Goal: Task Accomplishment & Management: Complete application form

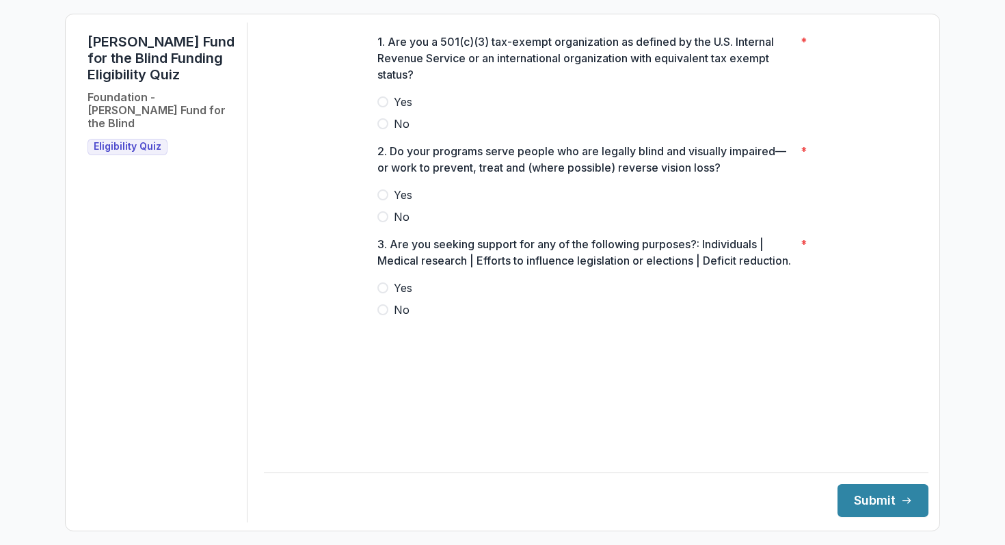
click at [384, 107] on span at bounding box center [382, 101] width 11 height 11
click at [390, 203] on label "Yes" at bounding box center [595, 195] width 437 height 16
click at [385, 293] on span at bounding box center [382, 287] width 11 height 11
click at [860, 495] on button "Submit" at bounding box center [882, 500] width 91 height 33
click at [383, 129] on span at bounding box center [382, 123] width 11 height 11
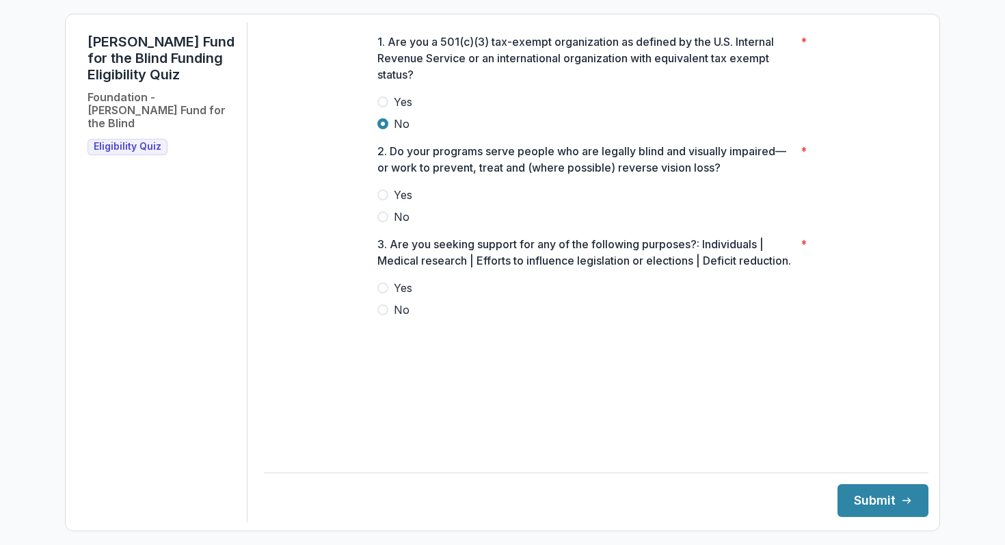
click at [382, 222] on span at bounding box center [382, 216] width 11 height 11
click at [380, 315] on span at bounding box center [382, 309] width 11 height 11
click at [838, 491] on button "Submit" at bounding box center [882, 500] width 91 height 33
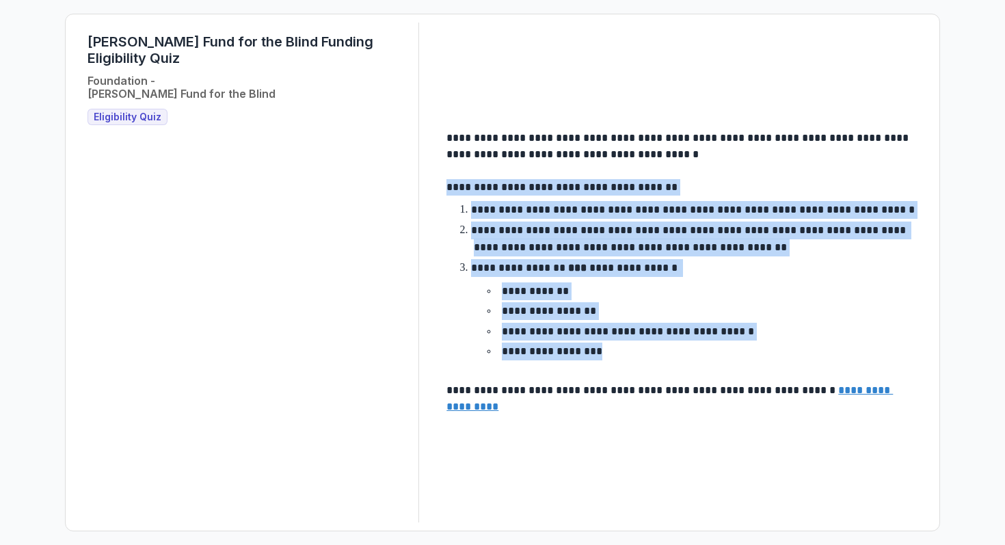
drag, startPoint x: 447, startPoint y: 187, endPoint x: 642, endPoint y: 357, distance: 259.1
click at [642, 357] on div "**********" at bounding box center [681, 272] width 471 height 285
copy div "**********"
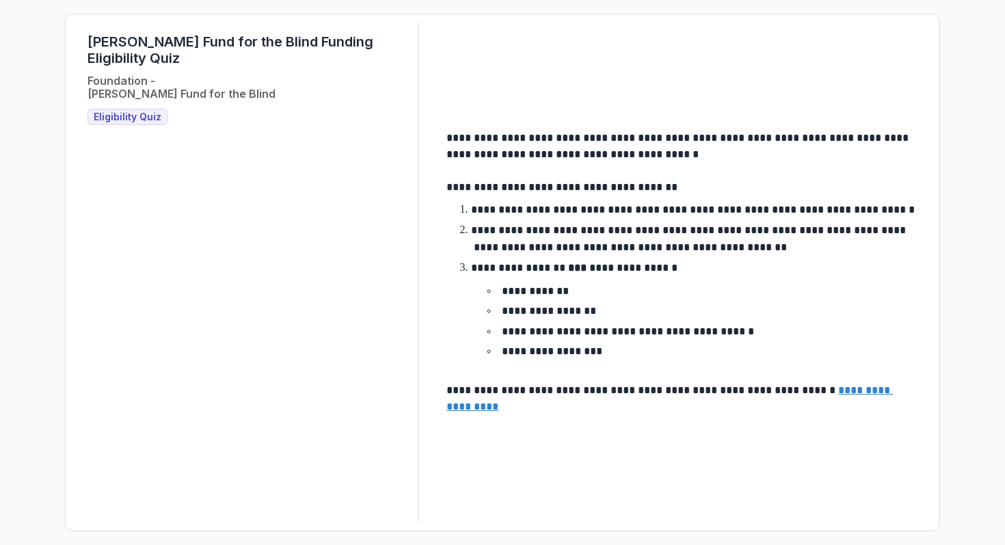
click at [469, 129] on main "**********" at bounding box center [681, 272] width 493 height 307
click at [114, 111] on span "Eligibility Quiz" at bounding box center [128, 117] width 68 height 12
click at [120, 111] on span "Eligibility Quiz" at bounding box center [128, 117] width 68 height 12
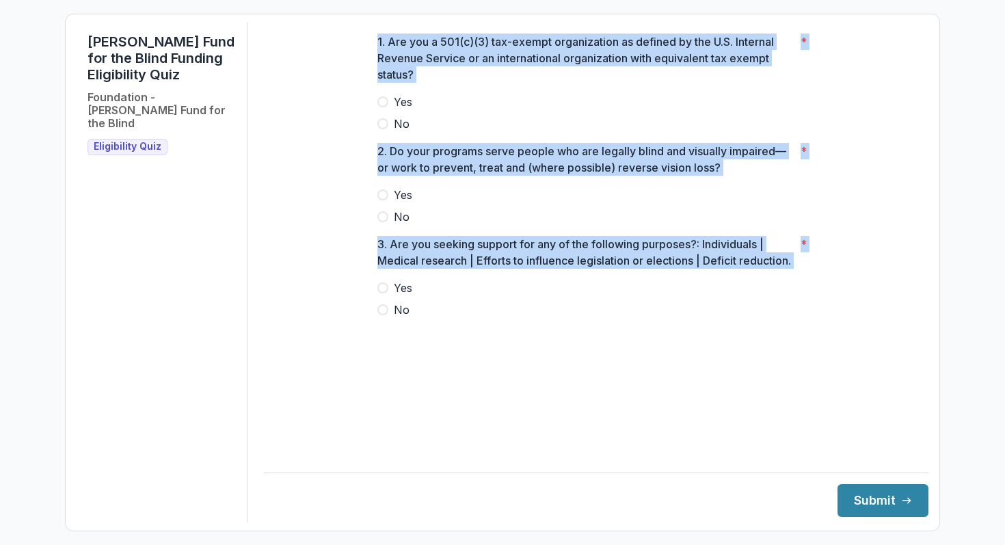
drag, startPoint x: 357, startPoint y: 44, endPoint x: 507, endPoint y: 394, distance: 380.5
click at [507, 394] on main "1. Are you a 501(c)(3) tax-exempt organization as defined by the U.S. Internal …" at bounding box center [596, 234] width 664 height 422
click at [418, 318] on label "No" at bounding box center [595, 309] width 437 height 16
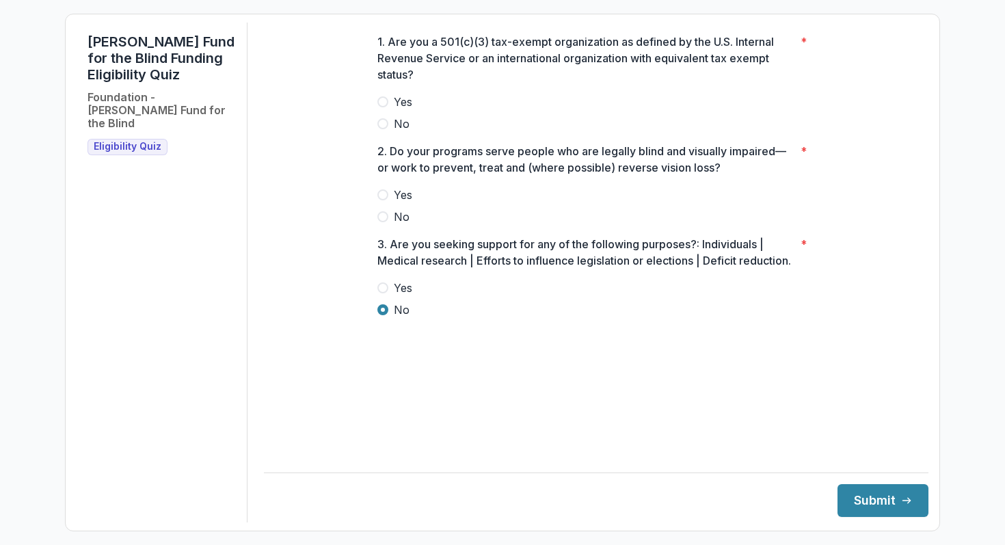
click at [476, 340] on div "1. Are you a 501(c)(3) tax-exempt organization as defined by the U.S. Internal …" at bounding box center [595, 181] width 437 height 317
click at [403, 269] on p "3. Are you seeking support for any of the following purposes?: Individuals | Me…" at bounding box center [586, 252] width 418 height 33
click at [379, 293] on span at bounding box center [382, 287] width 11 height 11
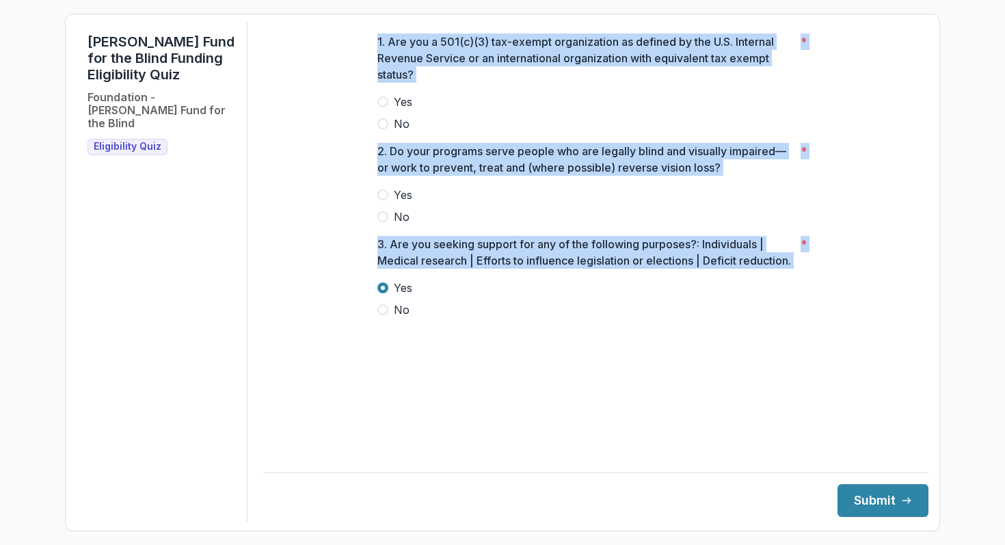
drag, startPoint x: 366, startPoint y: 51, endPoint x: 437, endPoint y: 317, distance: 275.8
click at [437, 317] on div "1. Are you a 501(c)(3) tax-exempt organization as defined by the U.S. Internal …" at bounding box center [595, 181] width 459 height 317
copy div "1. Are you a 501(c)(3) tax-exempt organization as defined by the U.S. Internal …"
click at [384, 107] on span at bounding box center [382, 101] width 11 height 11
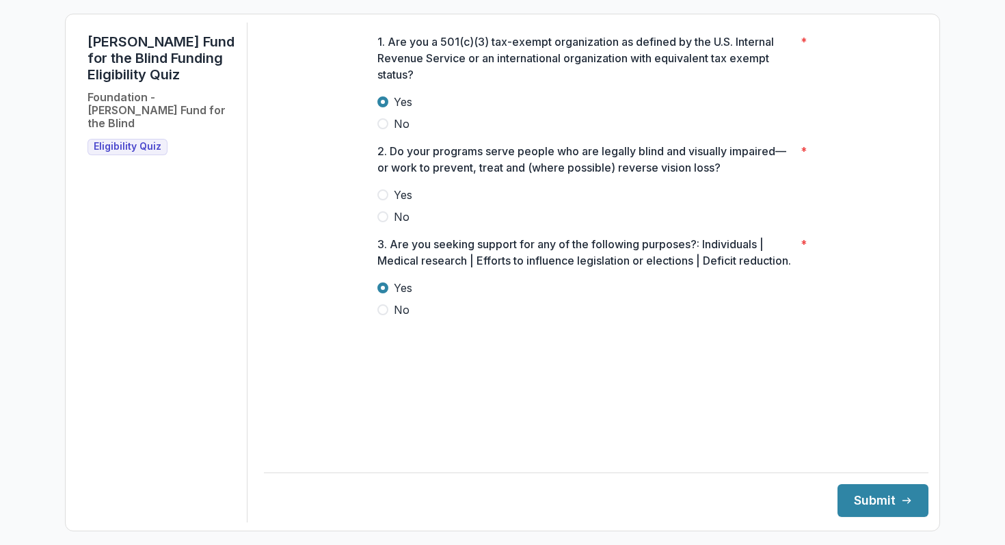
click at [383, 200] on span at bounding box center [382, 194] width 11 height 11
click at [383, 315] on span at bounding box center [382, 309] width 11 height 11
click at [844, 506] on button "Submit" at bounding box center [882, 500] width 91 height 33
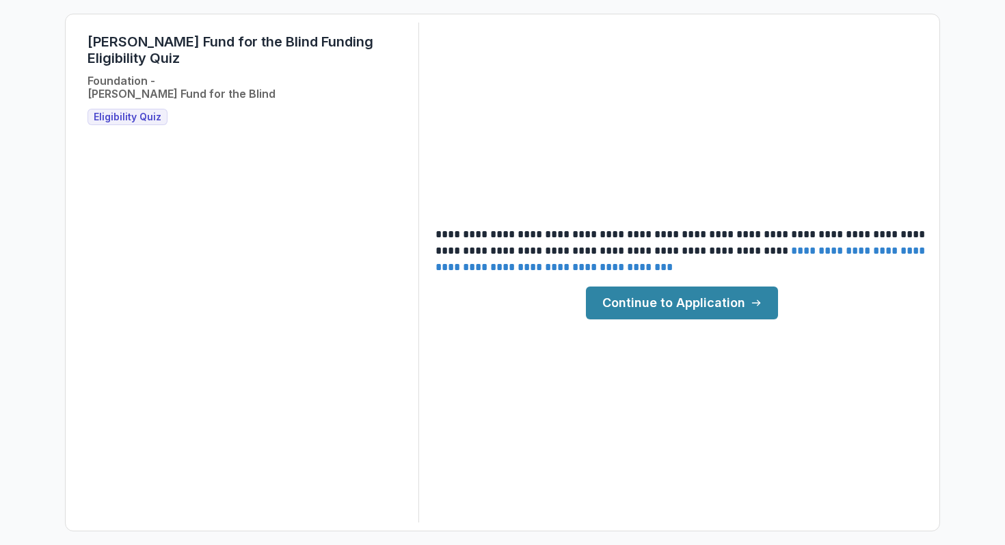
click at [731, 302] on link "Continue to Application" at bounding box center [682, 302] width 192 height 33
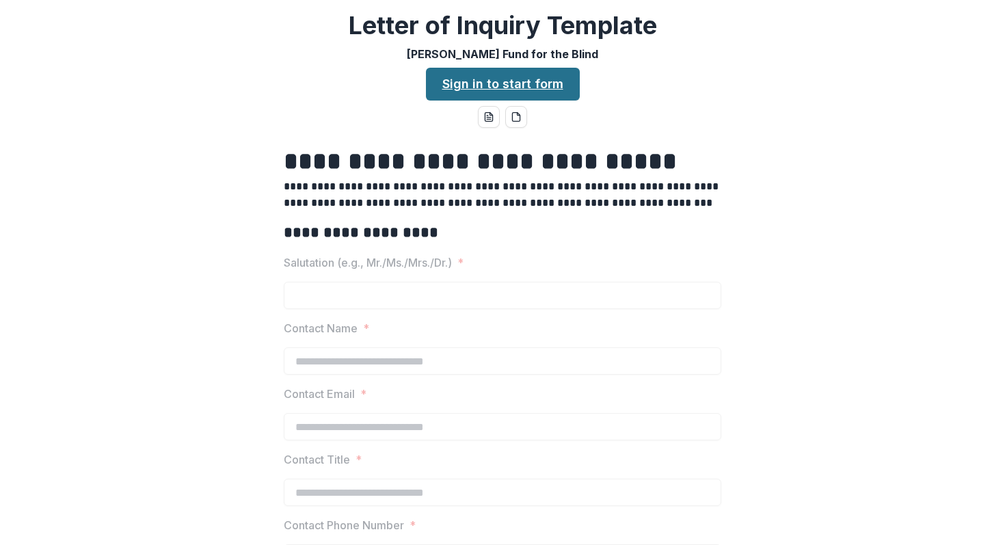
click at [497, 85] on link "Sign in to start form" at bounding box center [503, 84] width 154 height 33
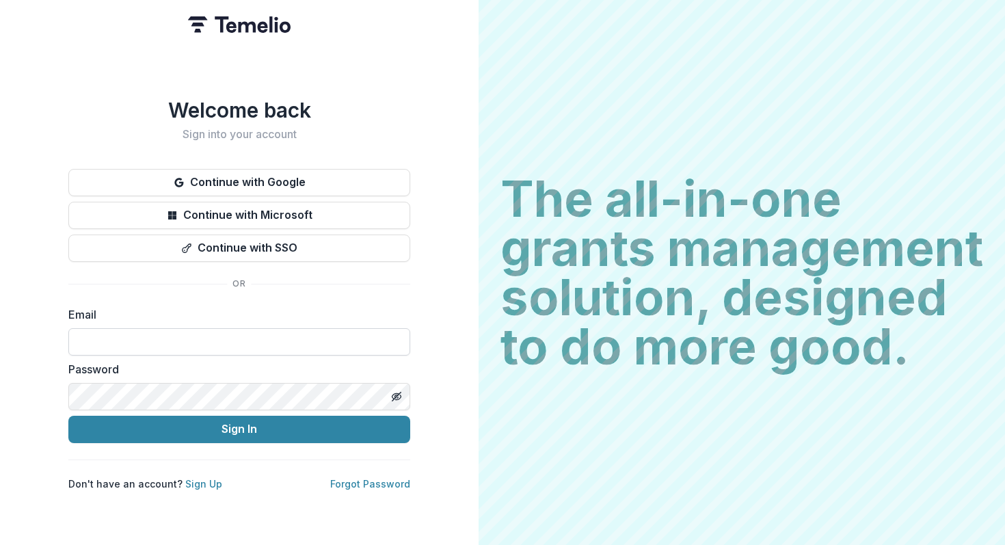
click at [253, 344] on input at bounding box center [239, 341] width 342 height 27
click at [250, 337] on input at bounding box center [239, 341] width 342 height 27
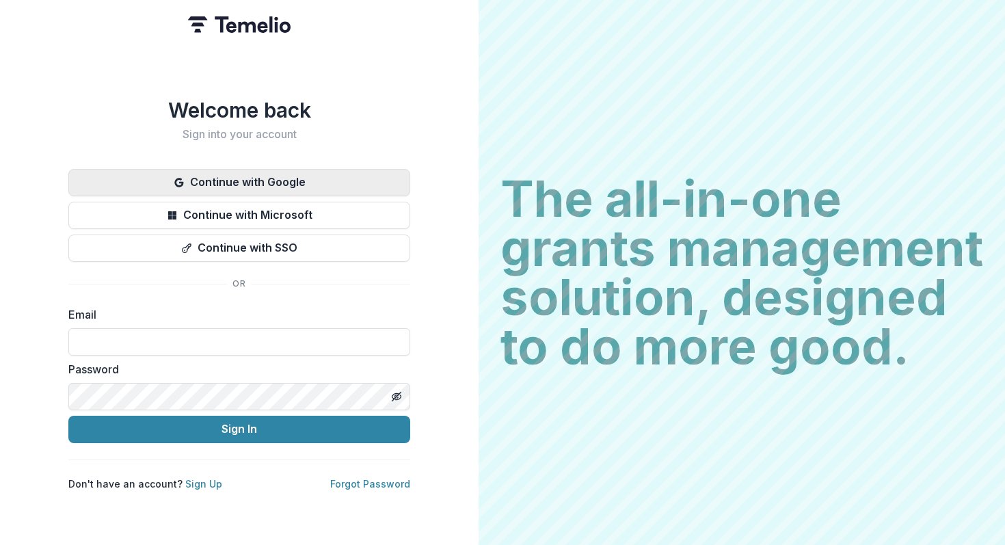
click at [305, 179] on button "Continue with Google" at bounding box center [239, 182] width 342 height 27
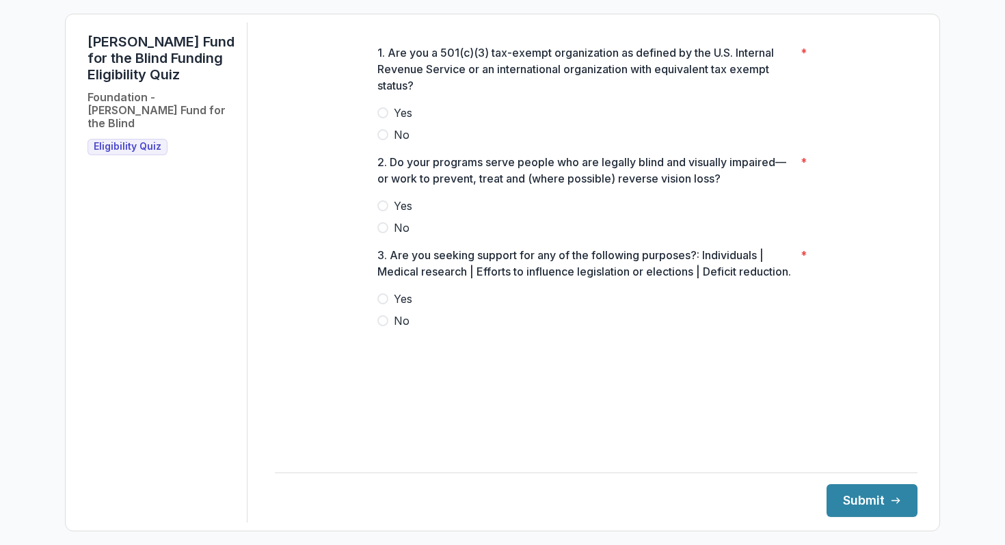
click at [381, 116] on span at bounding box center [382, 112] width 11 height 11
click at [383, 204] on span at bounding box center [382, 205] width 11 height 11
click at [379, 326] on span at bounding box center [382, 320] width 11 height 11
click at [879, 500] on button "Submit" at bounding box center [871, 500] width 91 height 33
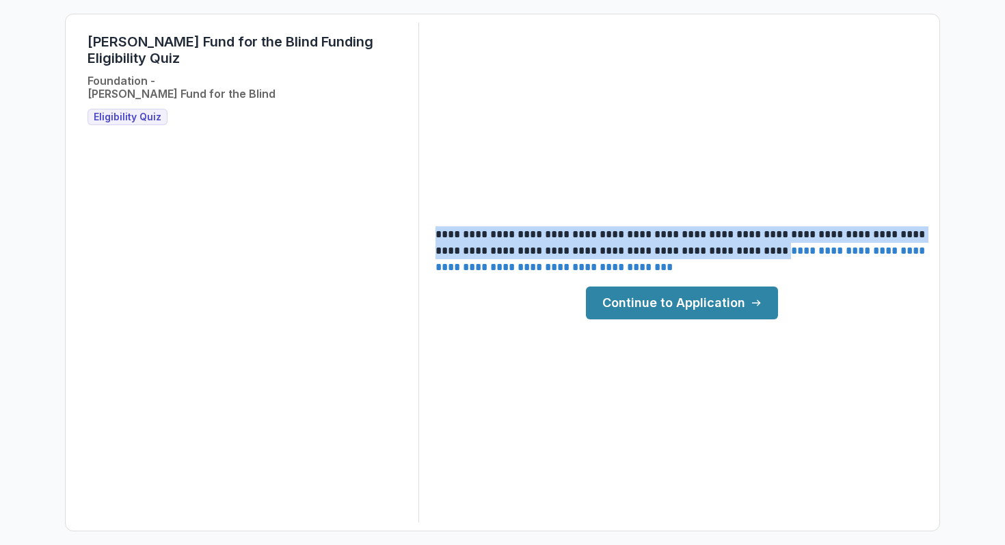
drag, startPoint x: 435, startPoint y: 227, endPoint x: 810, endPoint y: 246, distance: 376.3
click at [810, 246] on p "**********" at bounding box center [681, 250] width 493 height 49
copy p "**********"
click at [712, 265] on link "**********" at bounding box center [681, 258] width 492 height 27
click at [683, 301] on link "Continue to Application" at bounding box center [682, 302] width 192 height 33
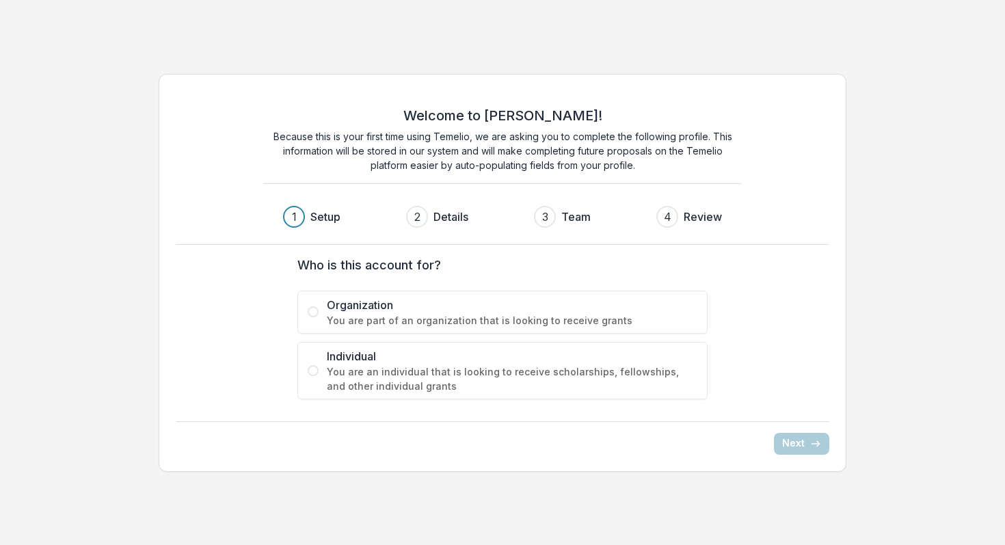
click at [316, 311] on span at bounding box center [313, 311] width 11 height 11
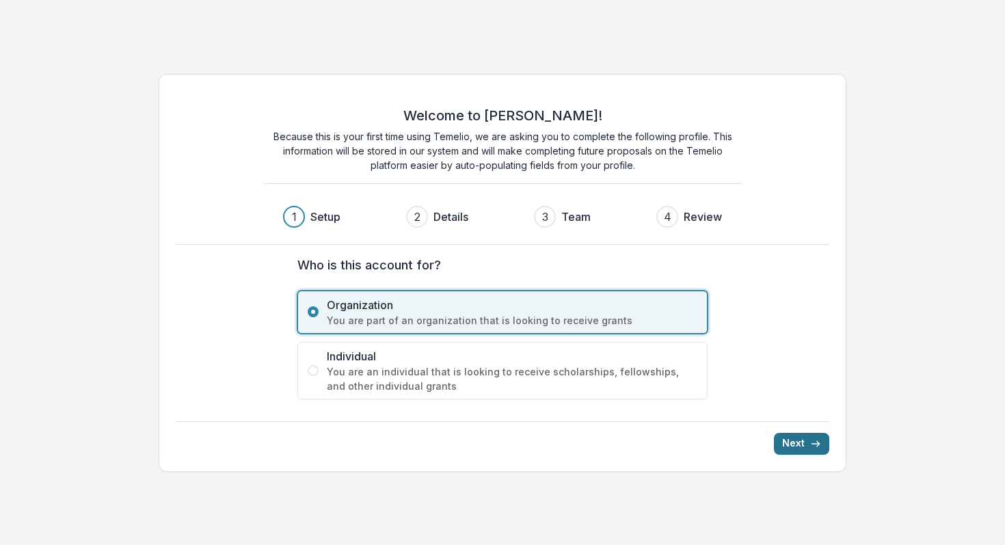
click at [806, 443] on button "Next" at bounding box center [801, 444] width 55 height 22
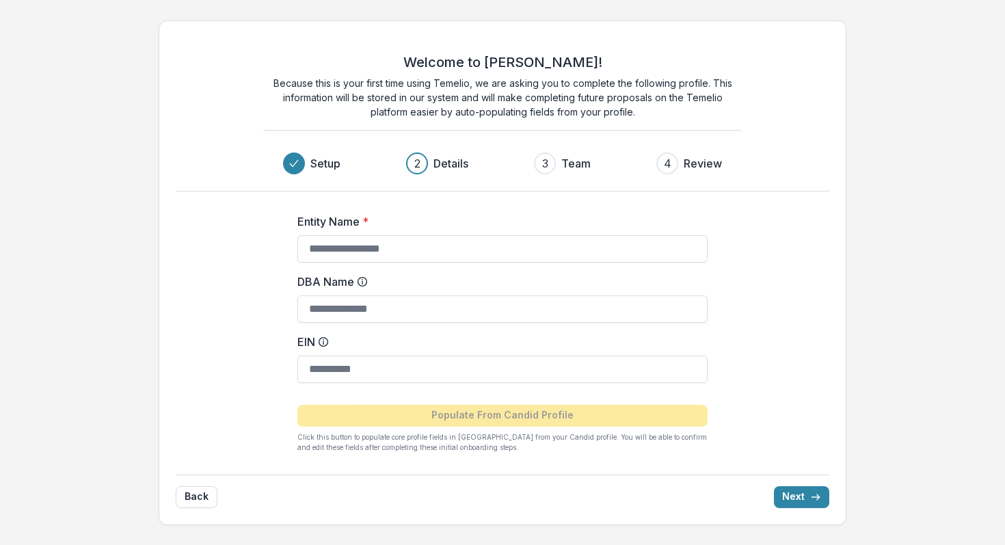
click at [559, 163] on div "3 Team" at bounding box center [568, 163] width 68 height 22
click at [685, 163] on h3 "Review" at bounding box center [702, 163] width 38 height 16
click at [435, 247] on input "Entity Name *" at bounding box center [502, 248] width 410 height 27
type input "***"
click at [499, 312] on input "DBA Name" at bounding box center [502, 308] width 410 height 27
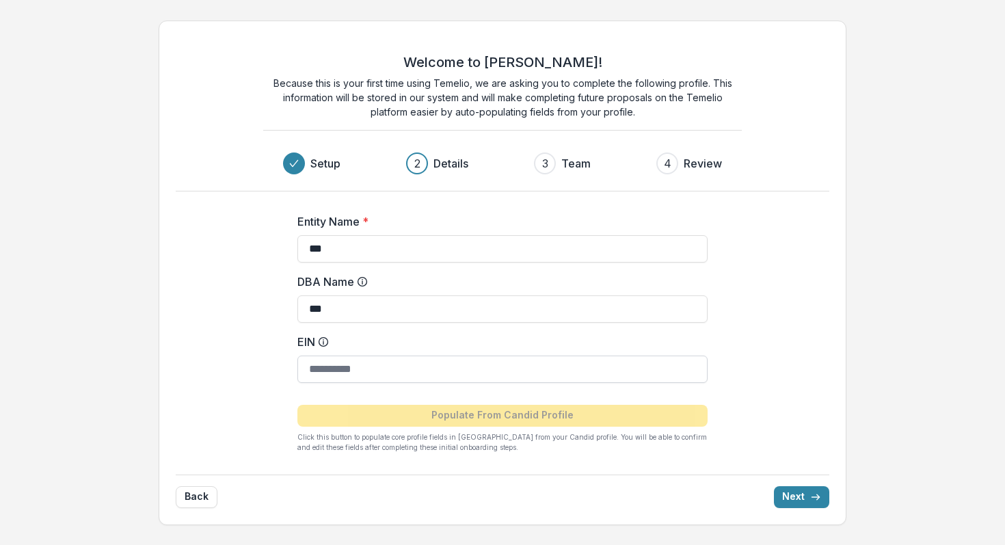
type input "***"
click at [454, 381] on input "EIN" at bounding box center [502, 368] width 410 height 27
type input "******"
click at [802, 492] on button "Next" at bounding box center [801, 497] width 55 height 22
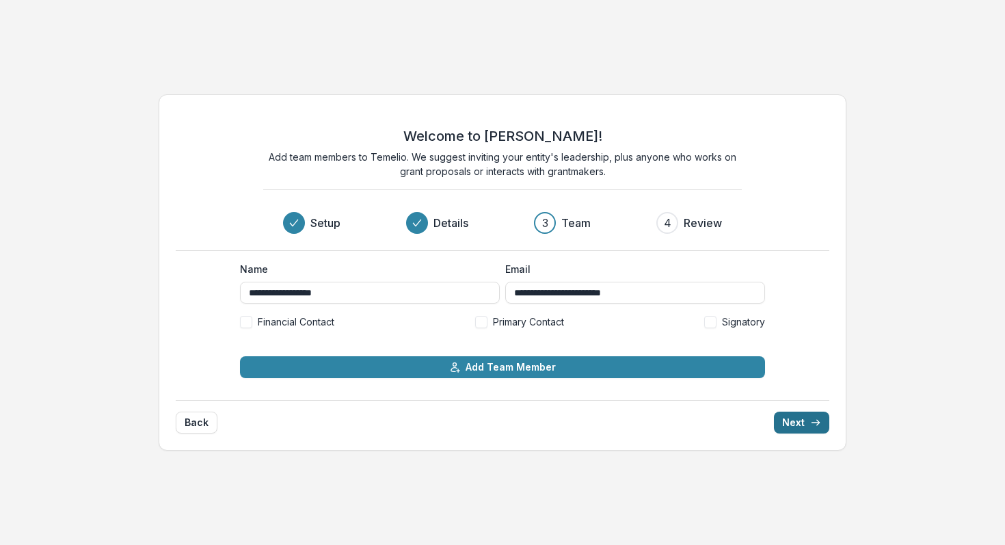
click at [780, 416] on button "Next" at bounding box center [801, 422] width 55 height 22
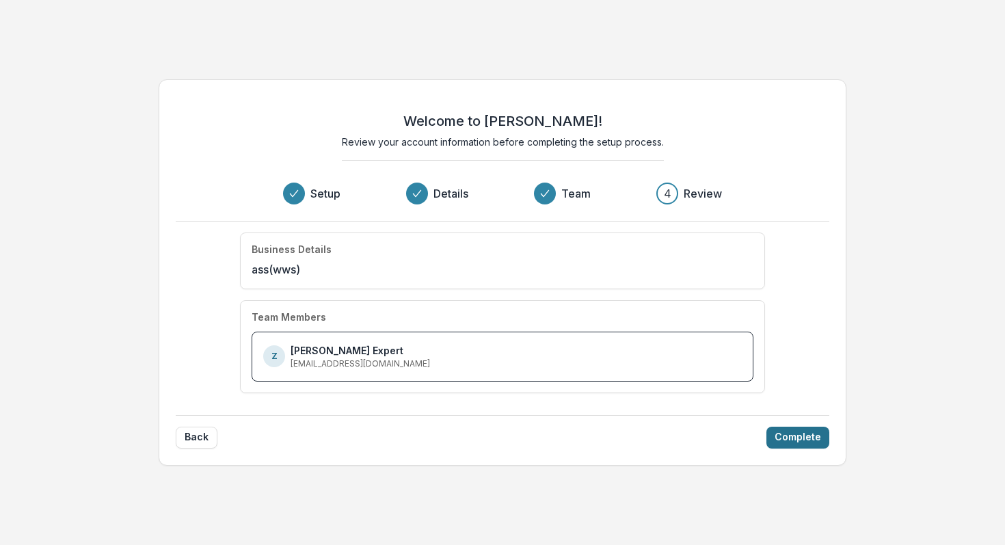
click at [797, 439] on button "Complete" at bounding box center [797, 437] width 63 height 22
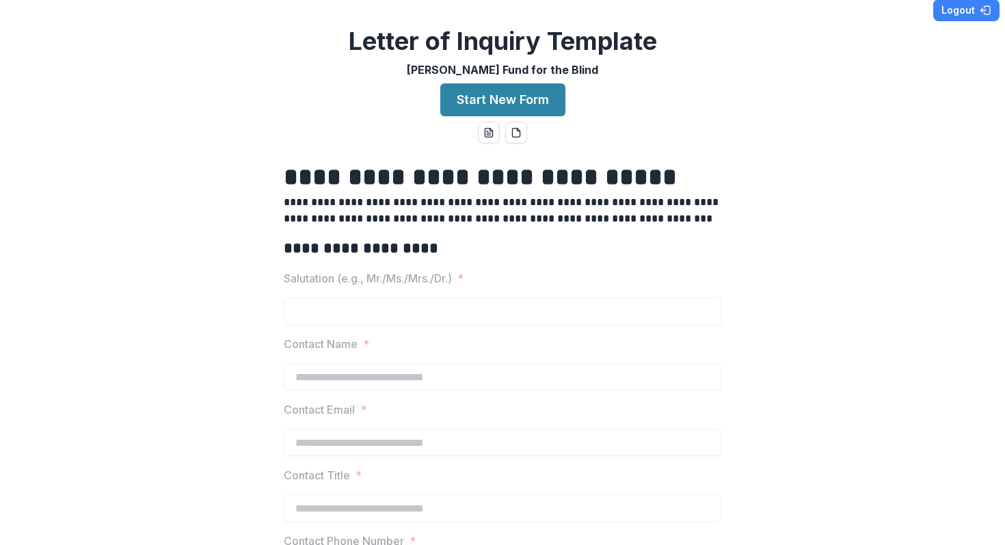
scroll to position [14, 0]
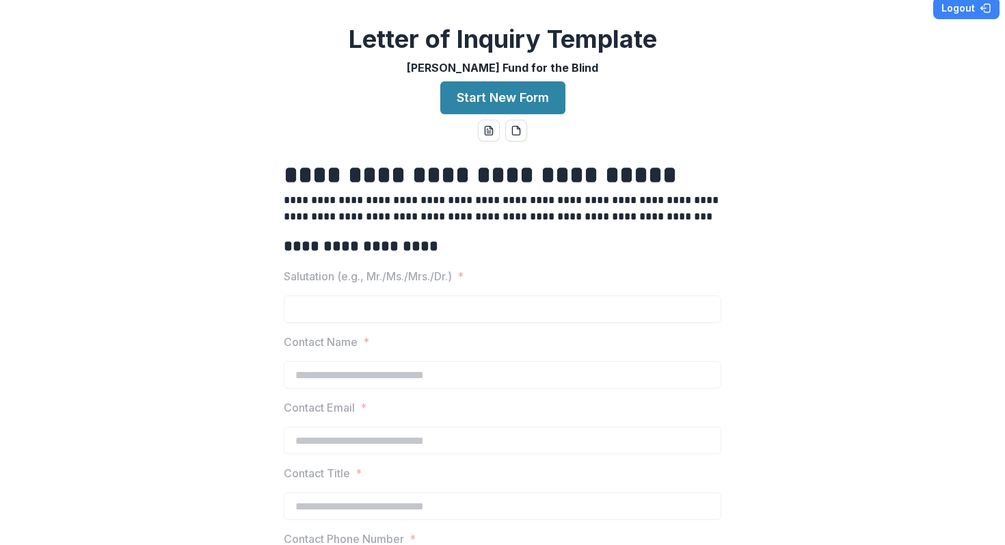
click at [402, 251] on h2 "**********" at bounding box center [502, 246] width 437 height 21
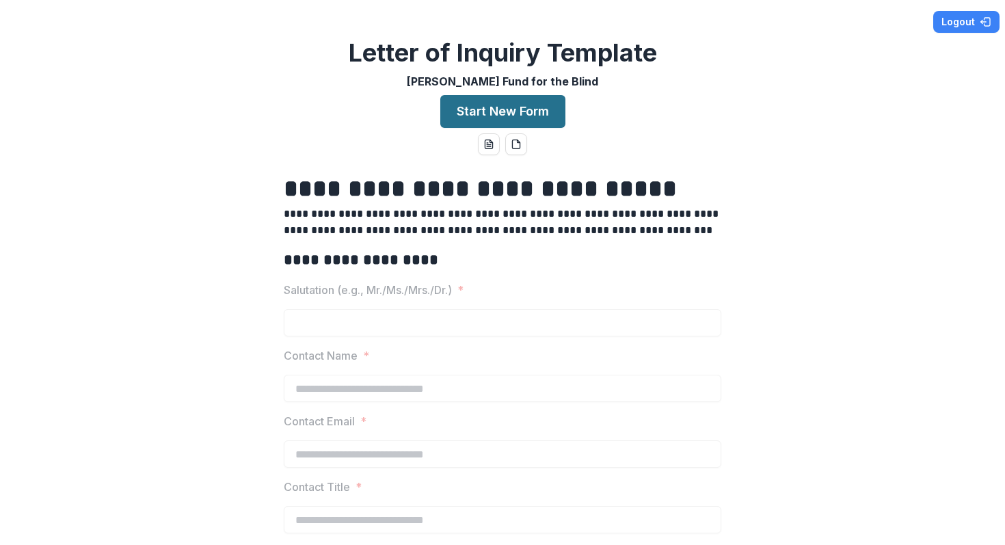
click at [518, 116] on button "Start New Form" at bounding box center [502, 111] width 125 height 33
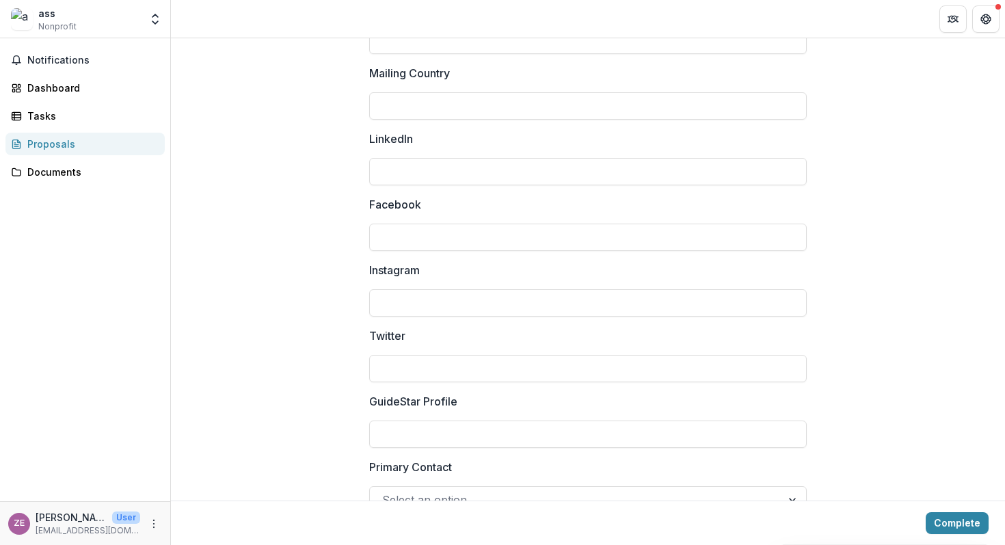
scroll to position [1864, 0]
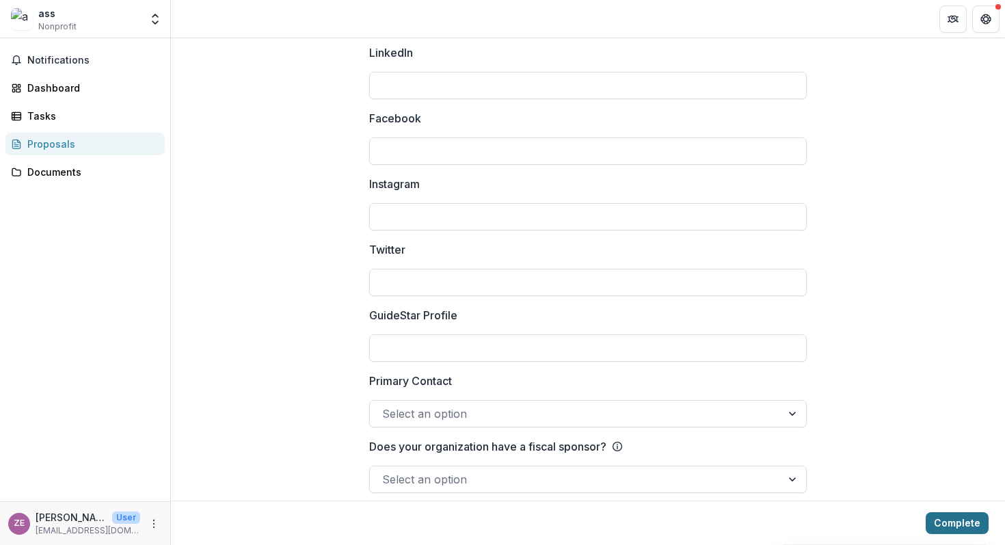
click at [948, 522] on button "Complete" at bounding box center [956, 523] width 63 height 22
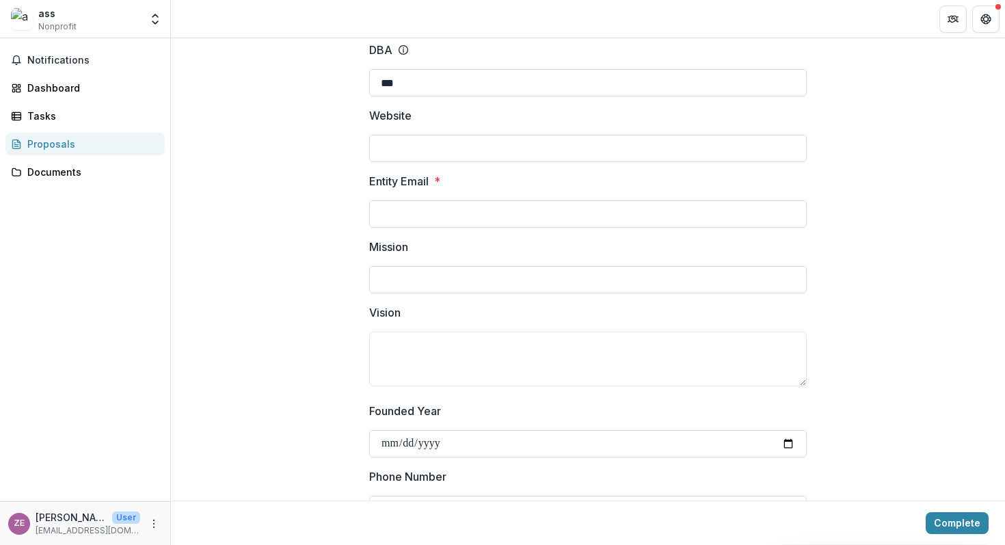
scroll to position [0, 0]
